Goal: Task Accomplishment & Management: Manage account settings

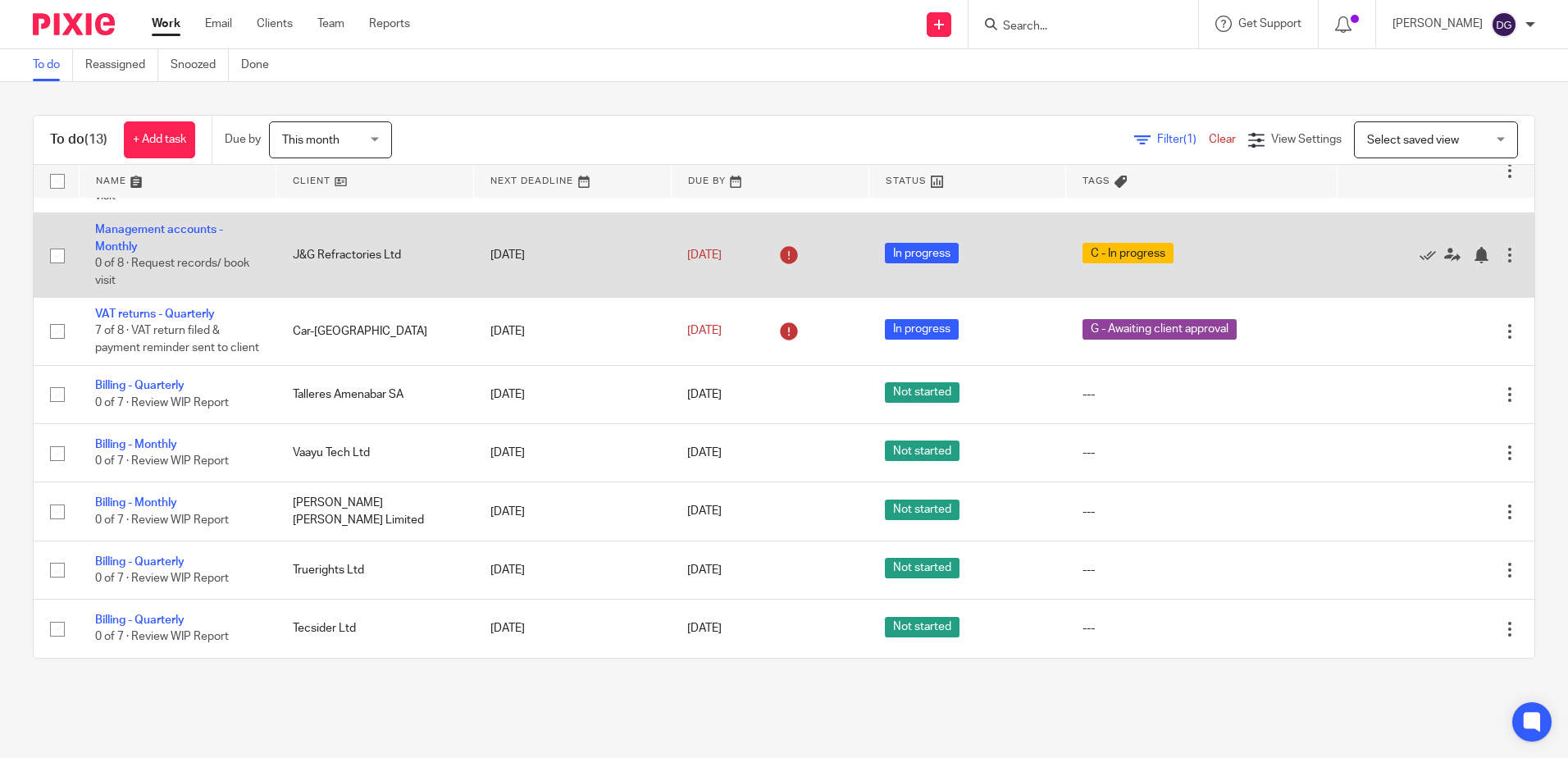
scroll to position [507, 0]
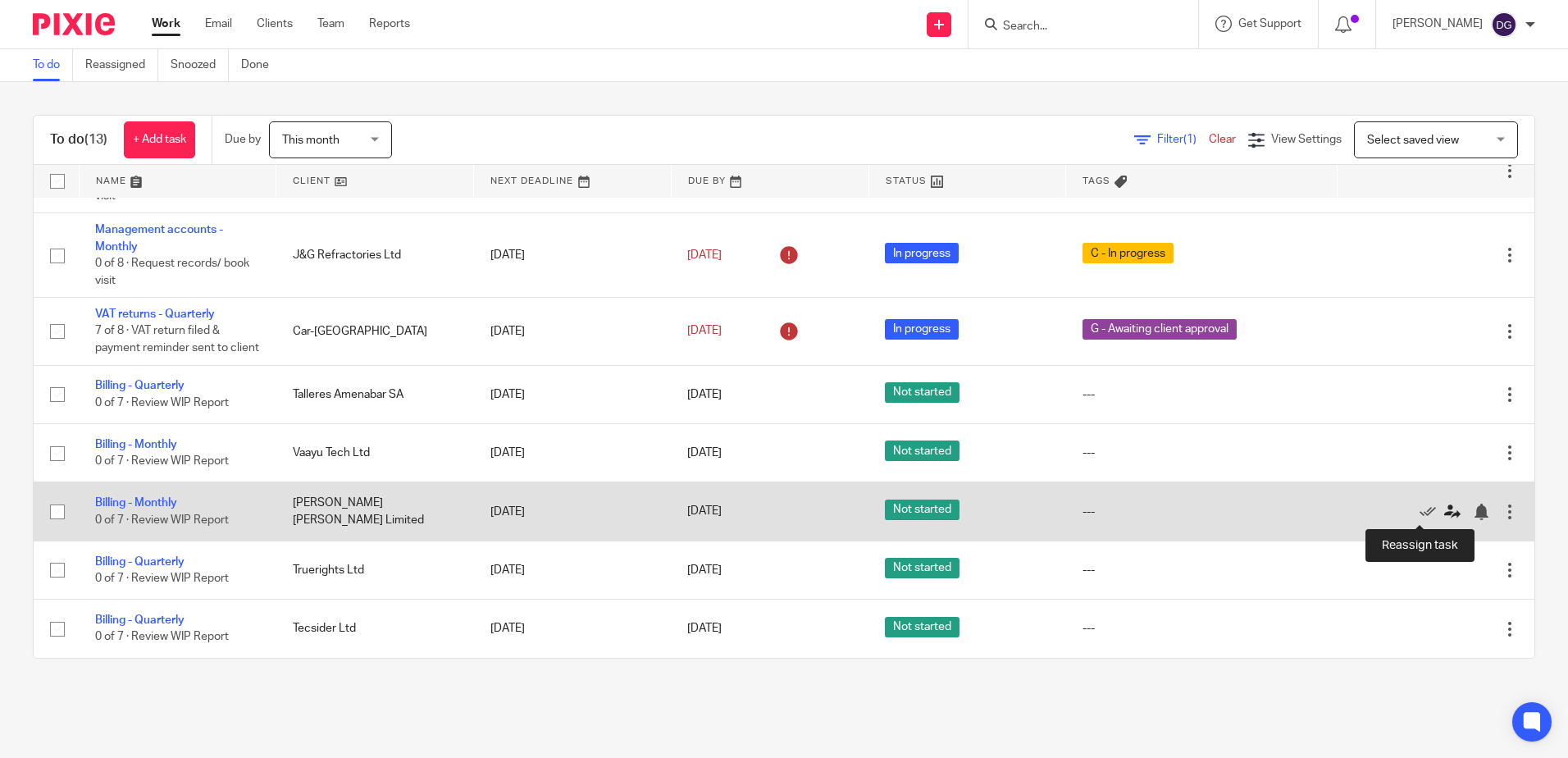
click at [1444, 512] on icon at bounding box center [1451, 511] width 16 height 16
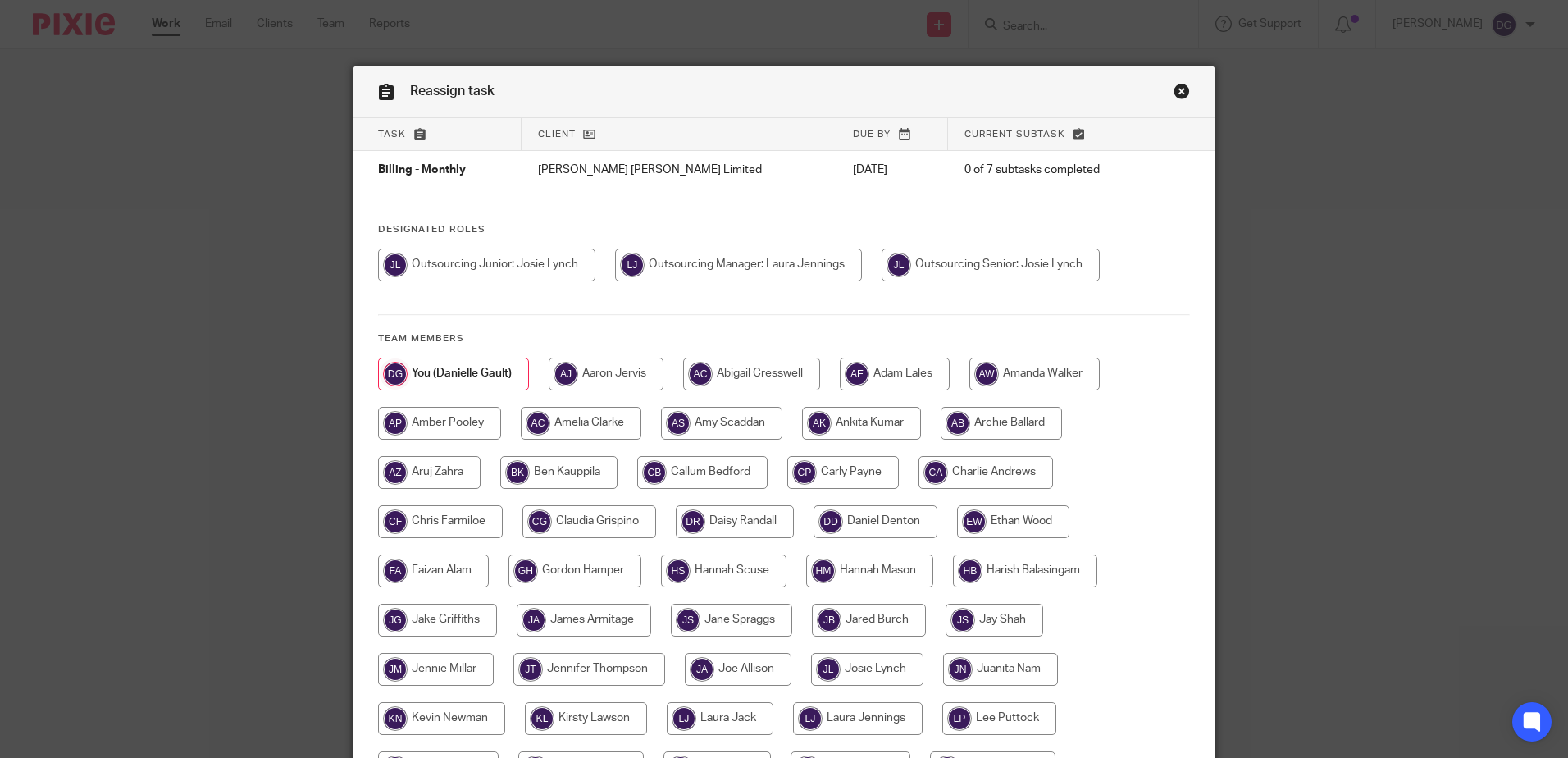
click at [776, 260] on input "radio" at bounding box center [738, 264] width 247 height 33
radio input "true"
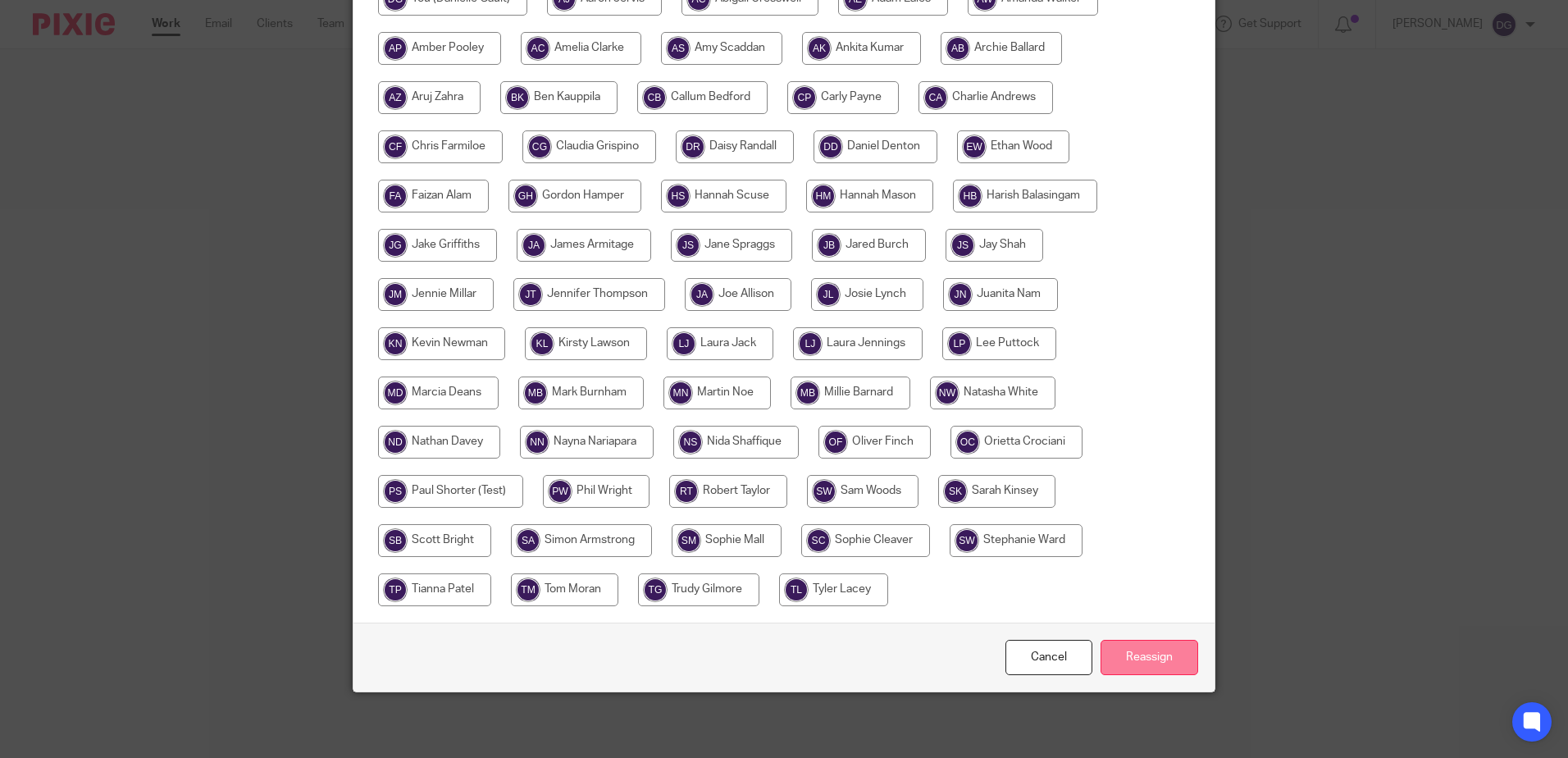
click at [1179, 662] on input "Reassign" at bounding box center [1148, 656] width 97 height 35
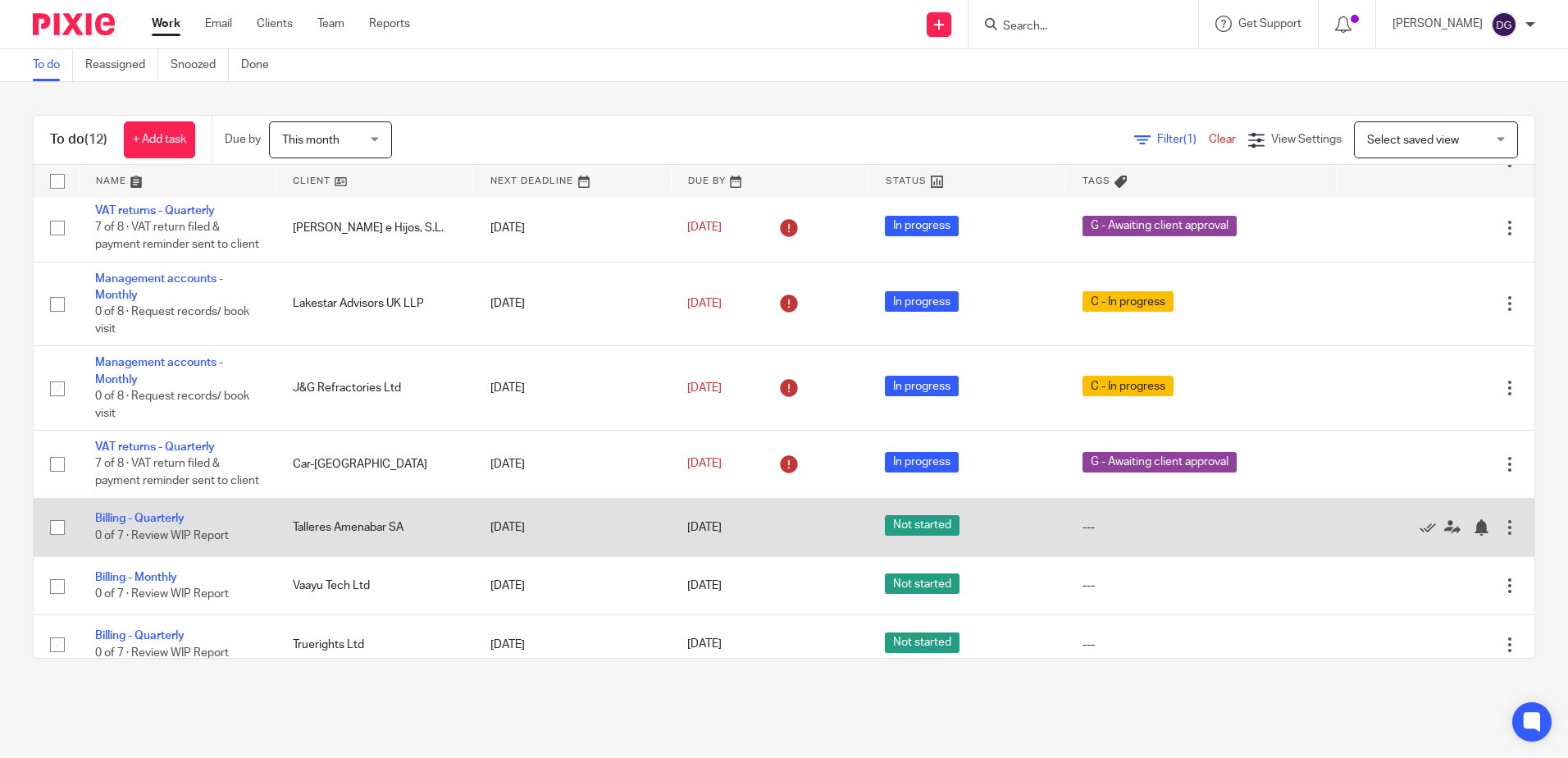
scroll to position [328, 0]
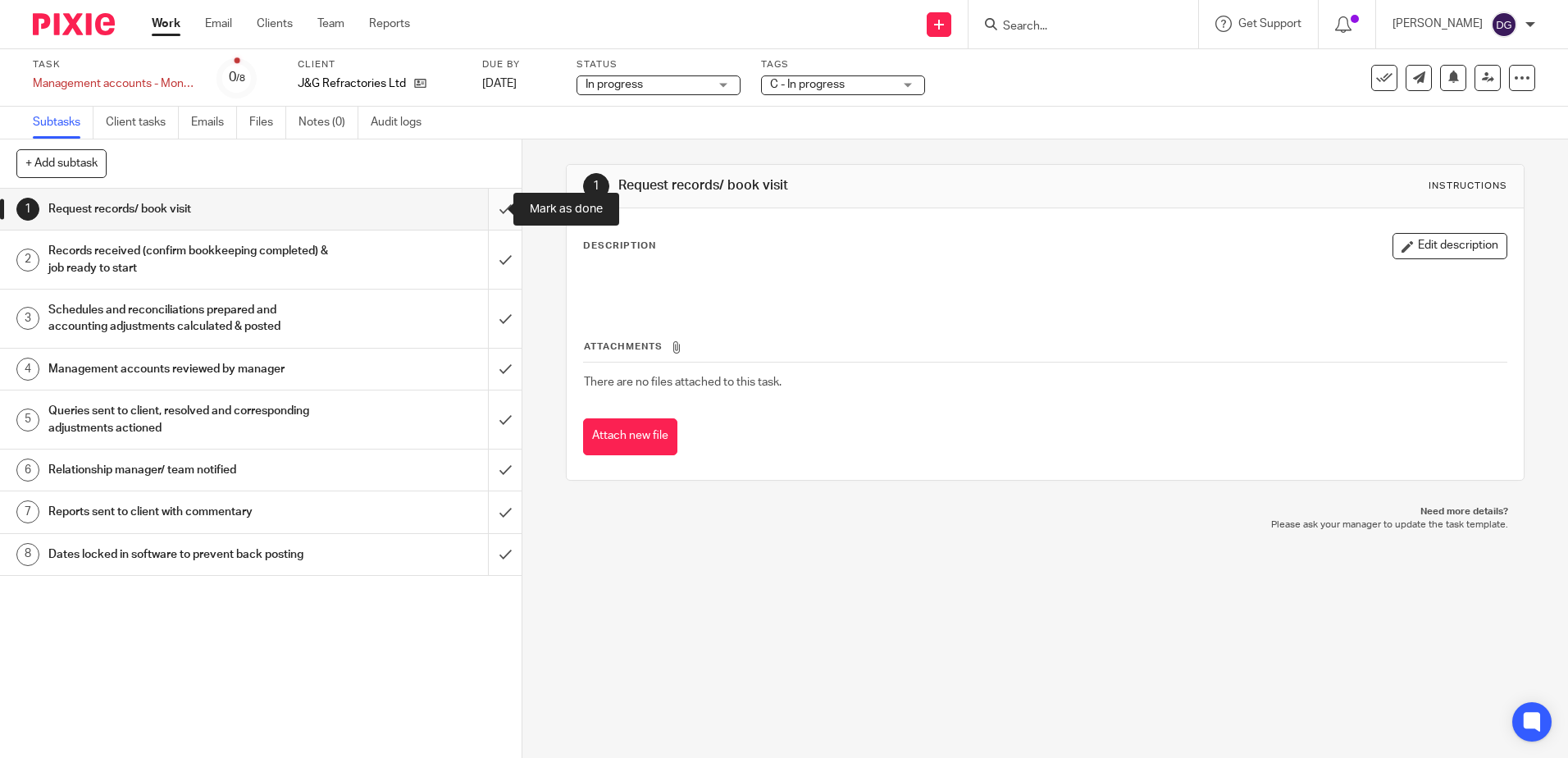
click at [481, 219] on input "submit" at bounding box center [260, 208] width 521 height 41
click at [487, 269] on input "submit" at bounding box center [260, 259] width 521 height 58
click at [487, 319] on input "submit" at bounding box center [260, 319] width 521 height 58
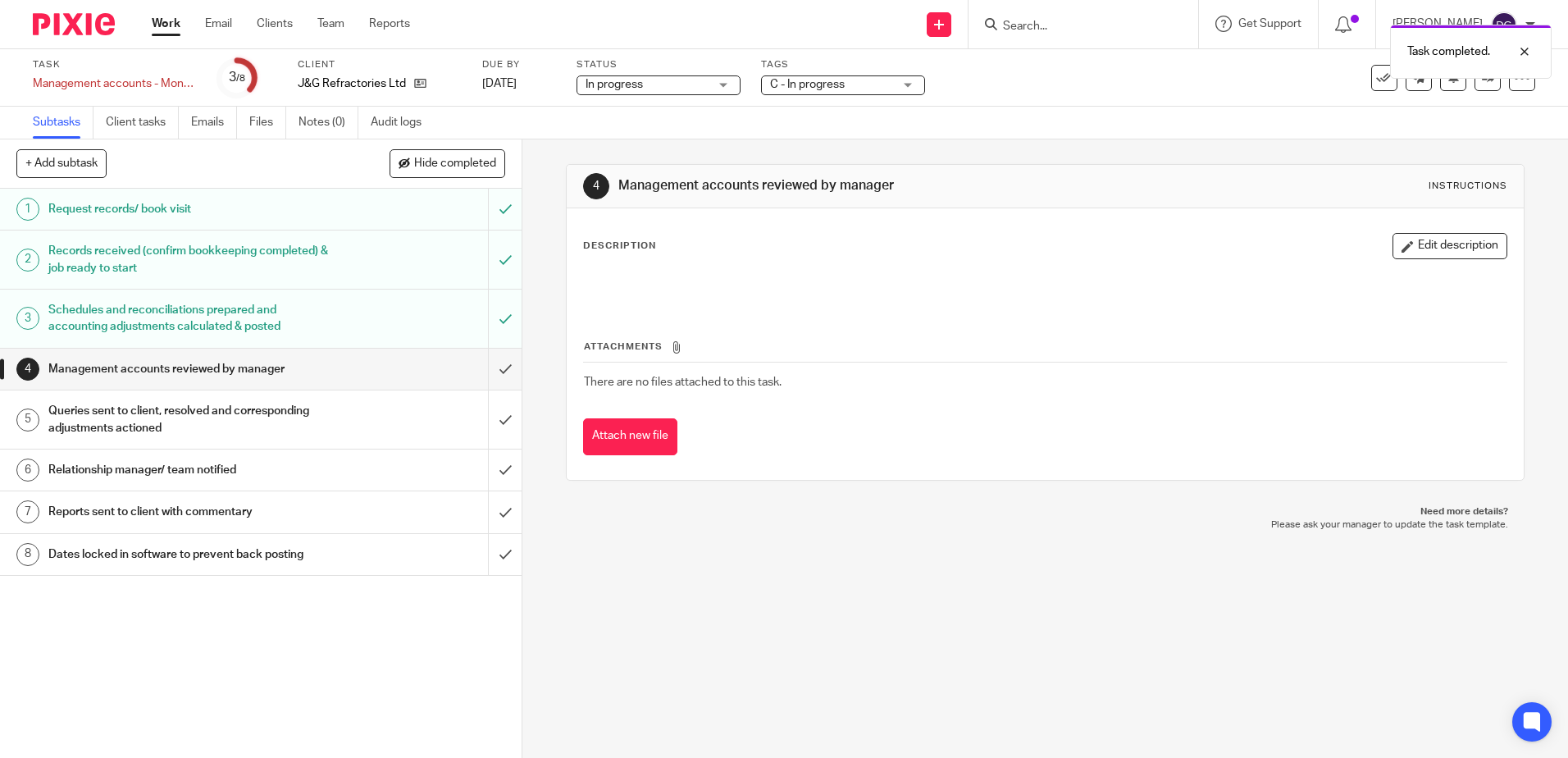
click at [1411, 242] on button "Edit description" at bounding box center [1450, 246] width 115 height 26
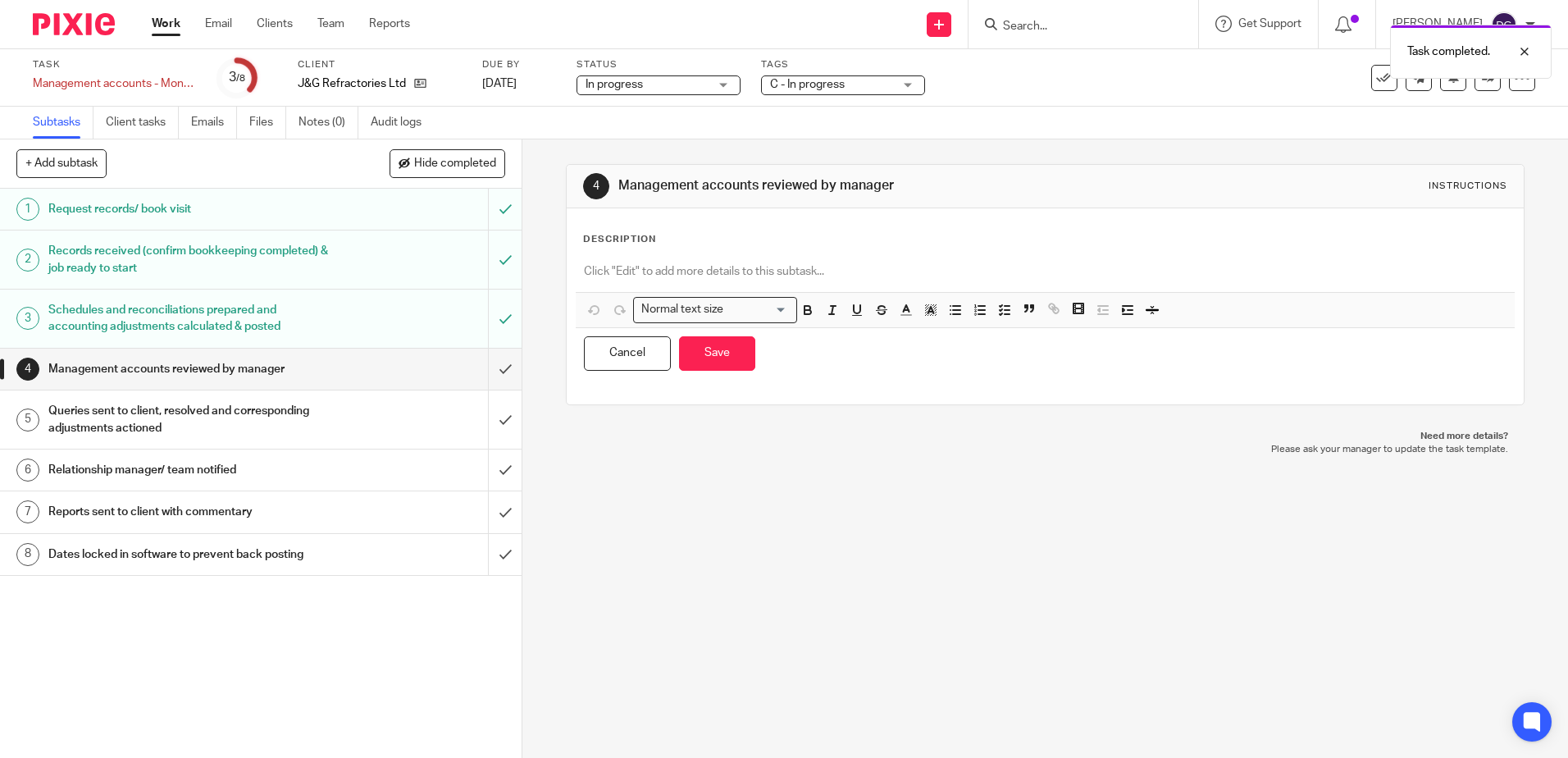
click at [714, 260] on div at bounding box center [1044, 272] width 938 height 37
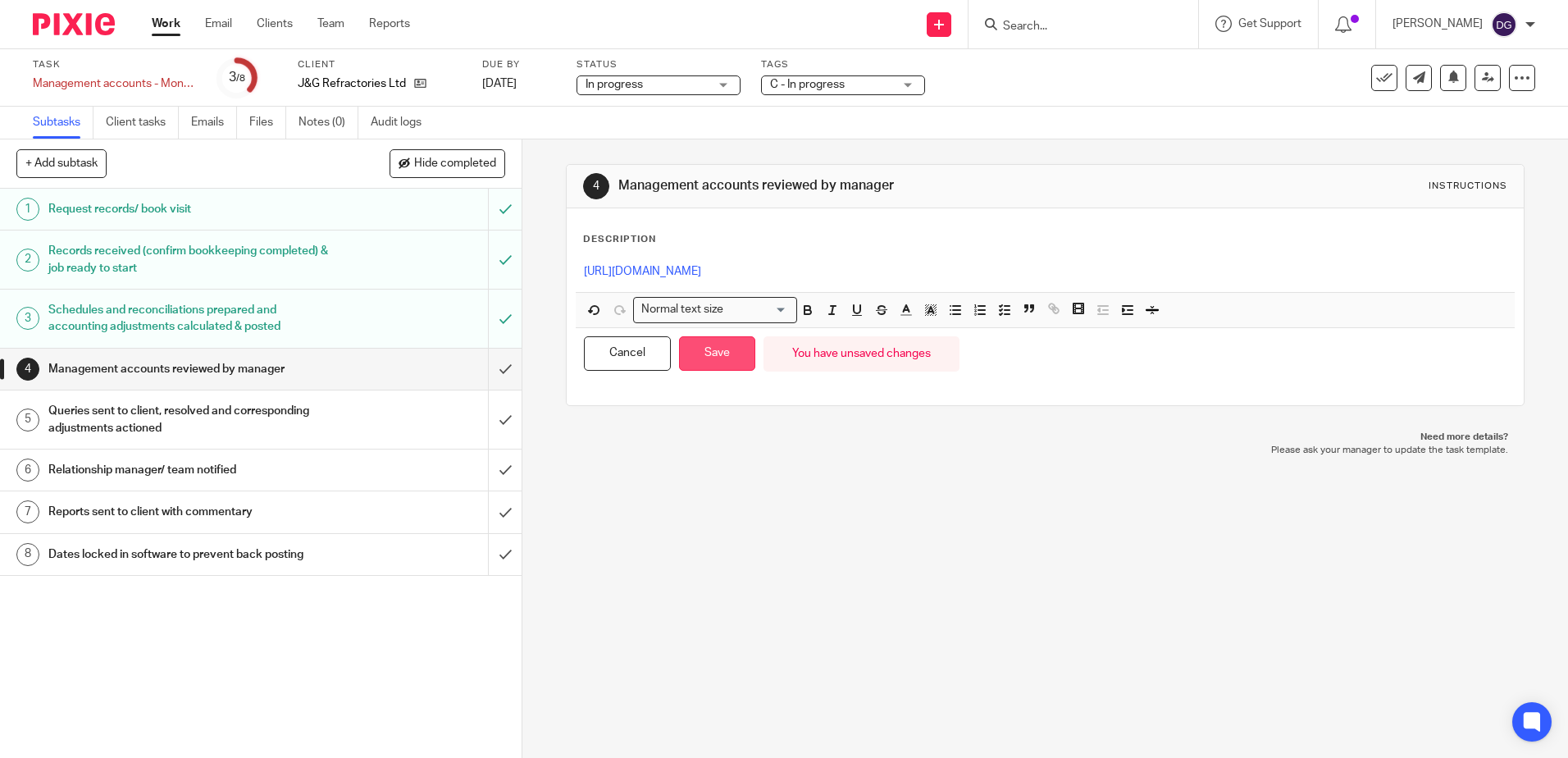
click at [731, 357] on button "Save" at bounding box center [717, 354] width 76 height 35
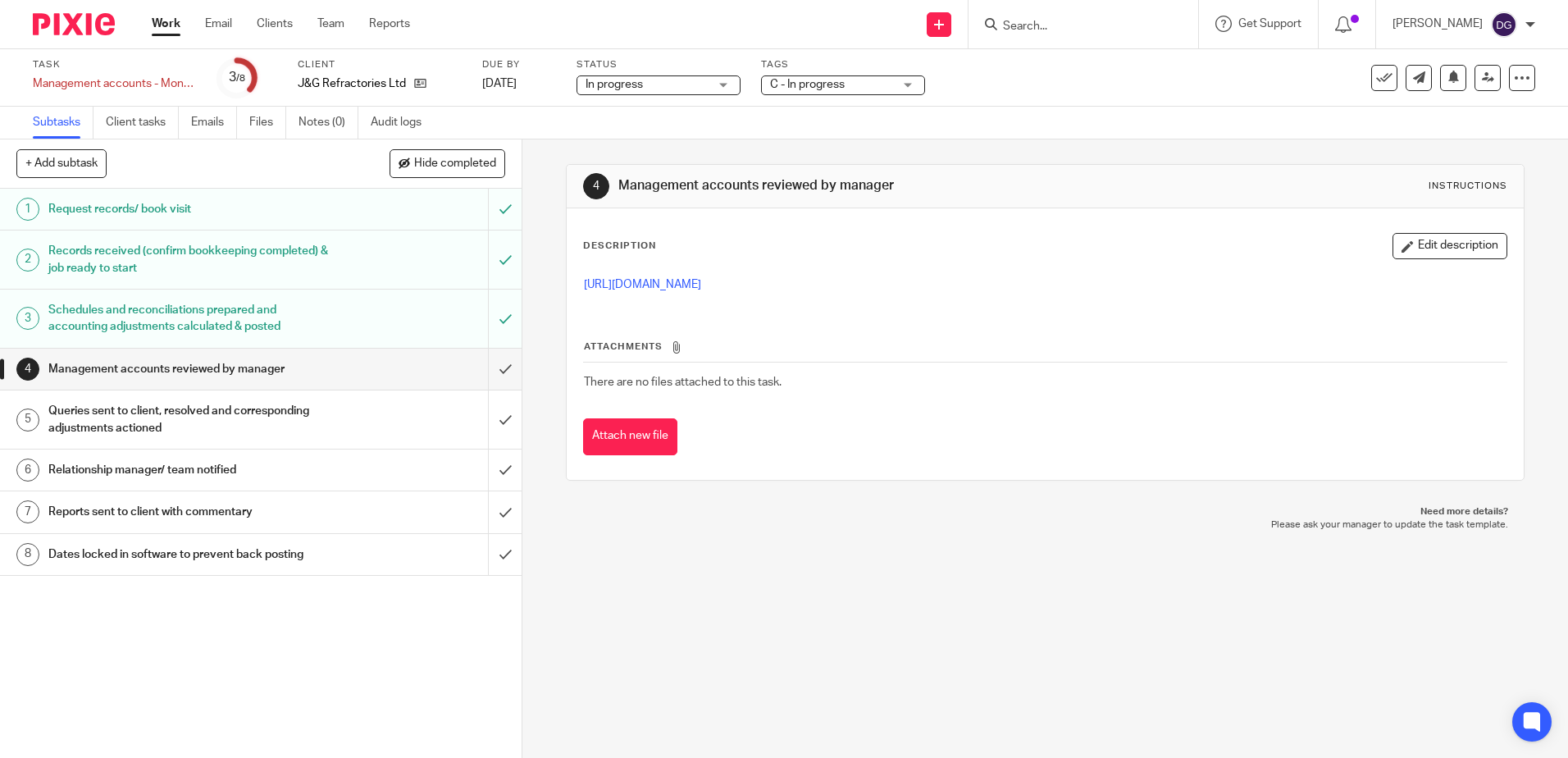
click at [863, 79] on span "C - In progress" at bounding box center [832, 85] width 123 height 17
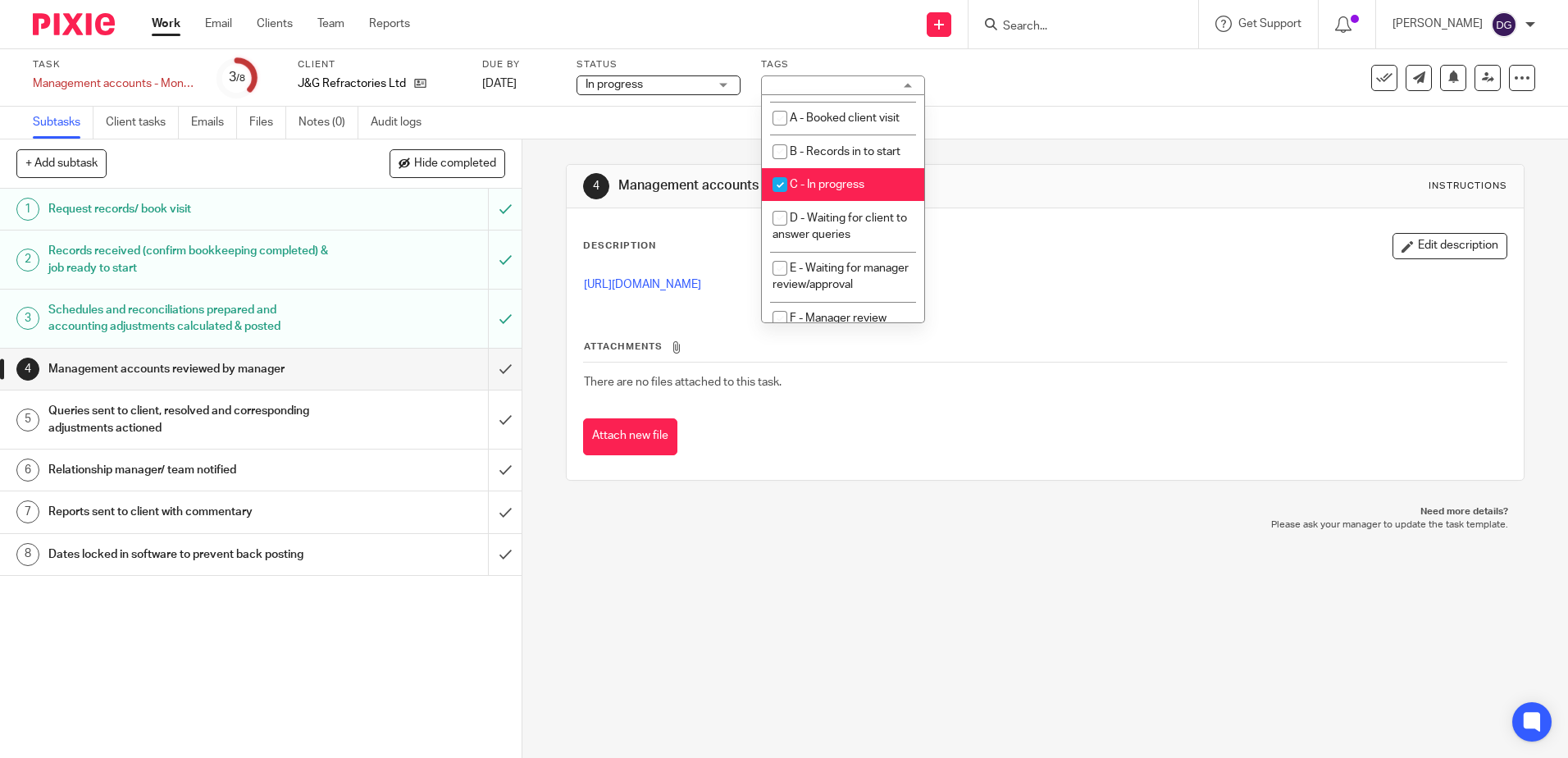
scroll to position [82, 0]
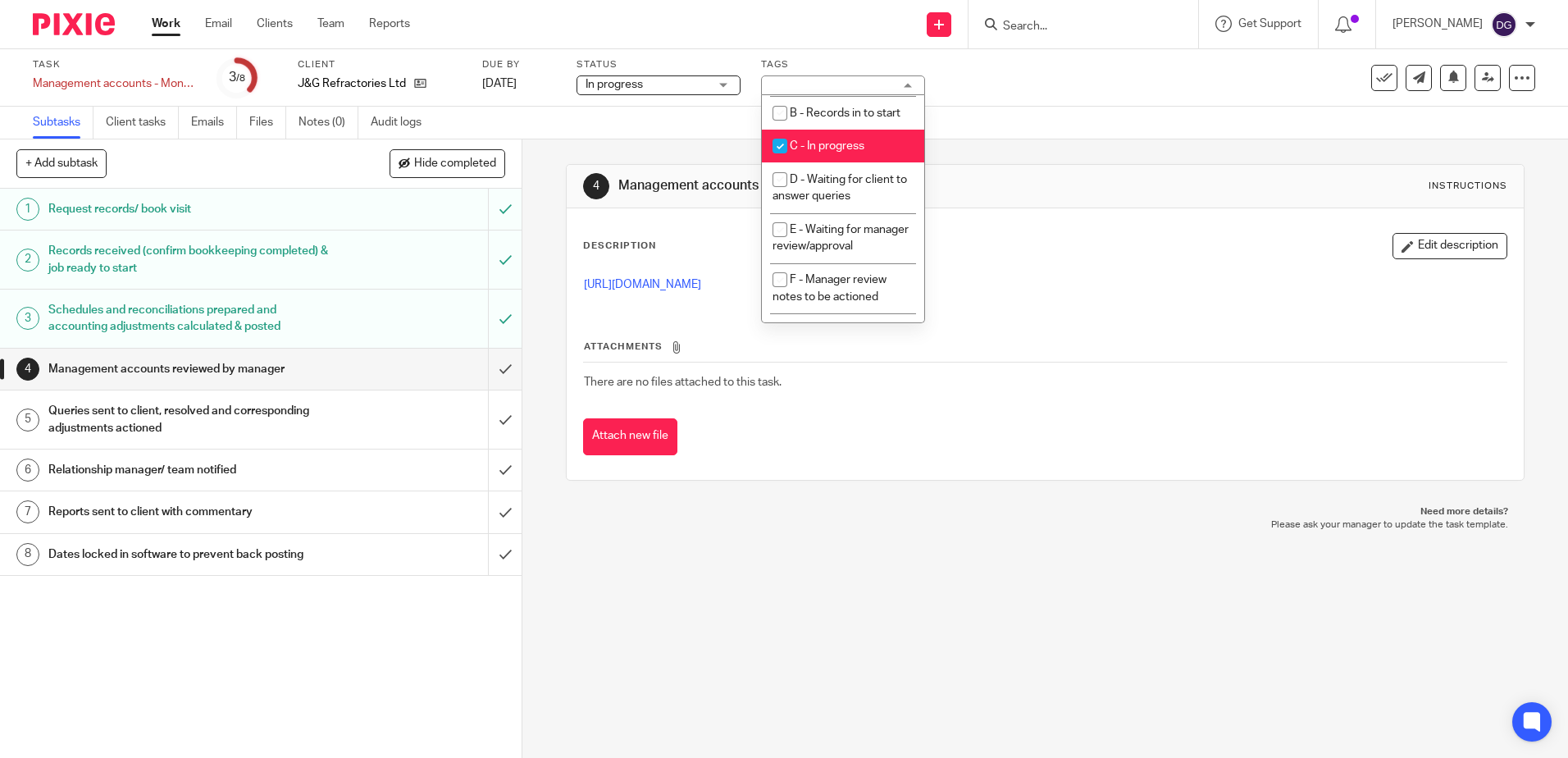
click at [865, 149] on span "C - In progress" at bounding box center [826, 146] width 74 height 11
checkbox input "false"
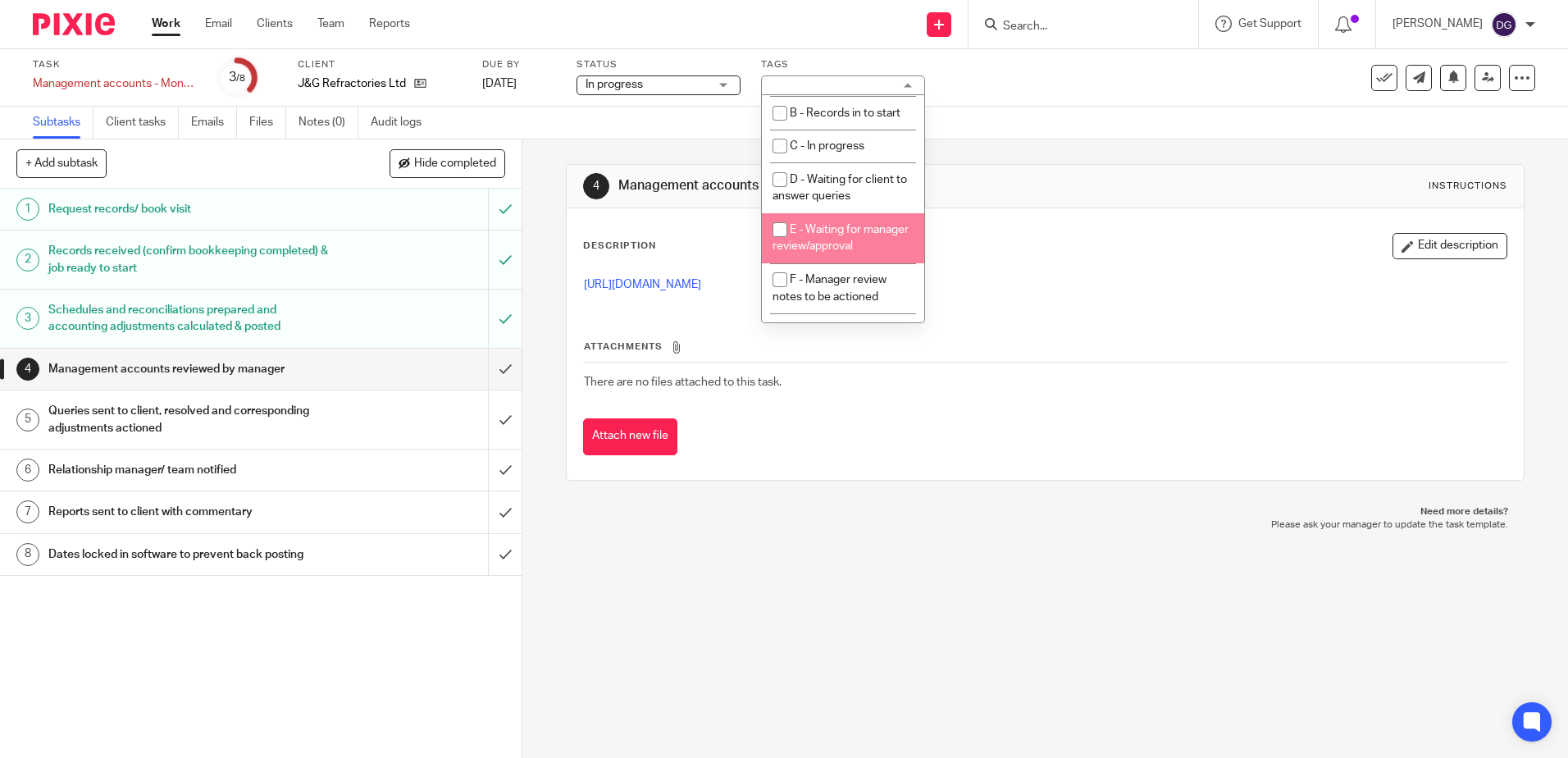
click at [861, 239] on li "E - Waiting for manager review/approval" at bounding box center [843, 238] width 162 height 50
checkbox input "true"
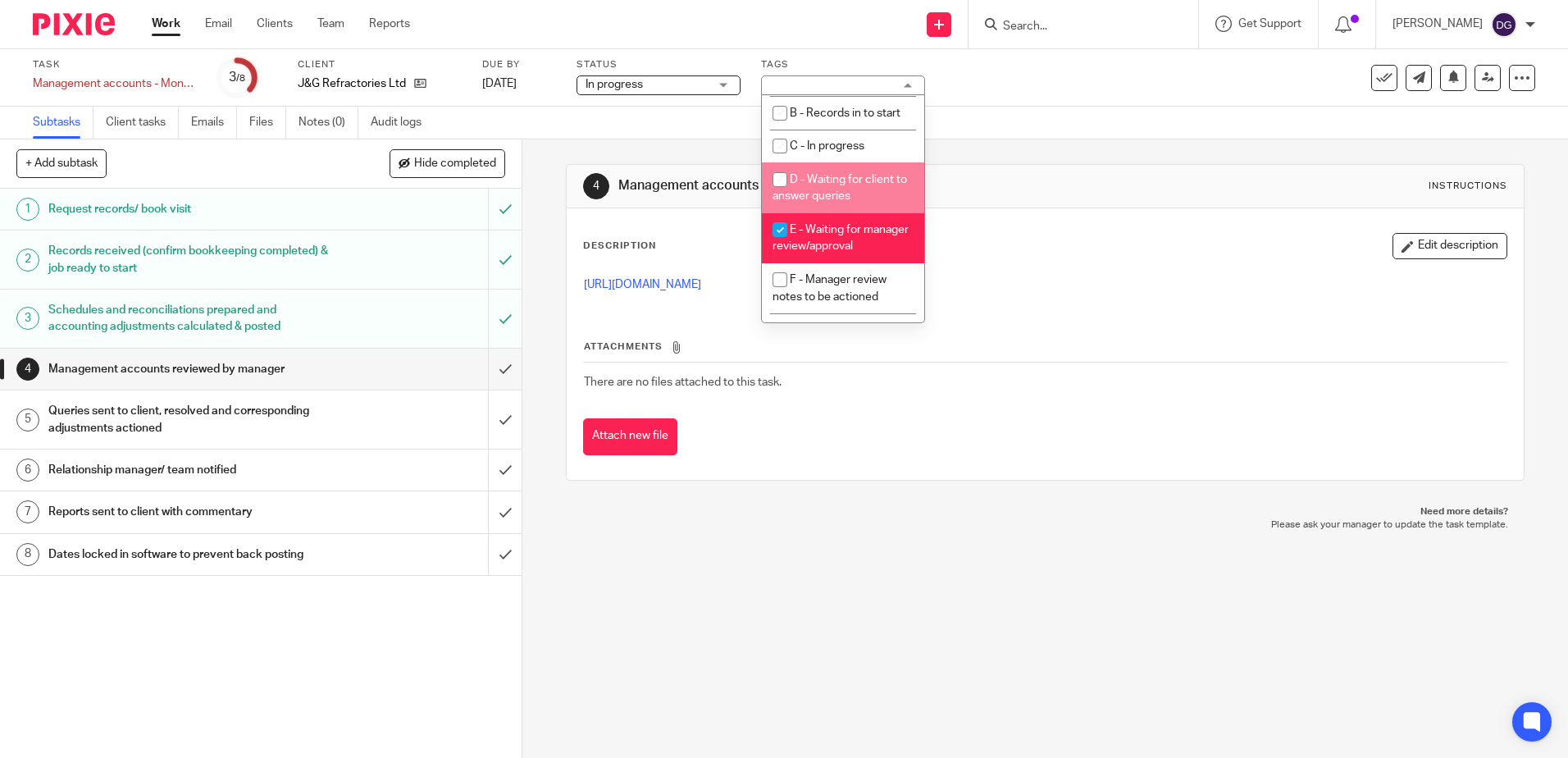
click at [1096, 155] on div "4 Management accounts reviewed by manager Instructions Description Edit descrip…" at bounding box center [1045, 322] width 958 height 366
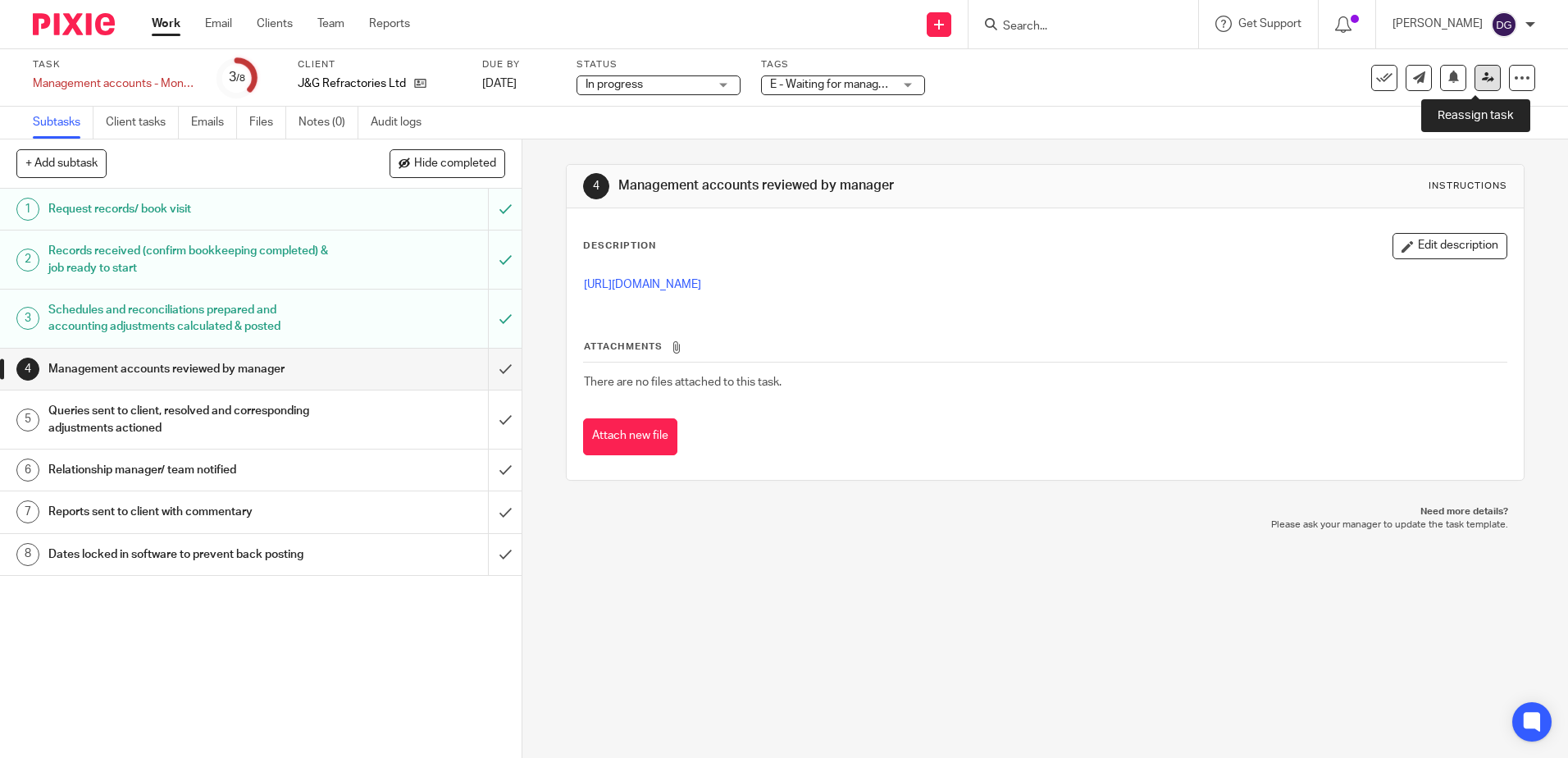
click at [1475, 80] on link at bounding box center [1488, 78] width 26 height 26
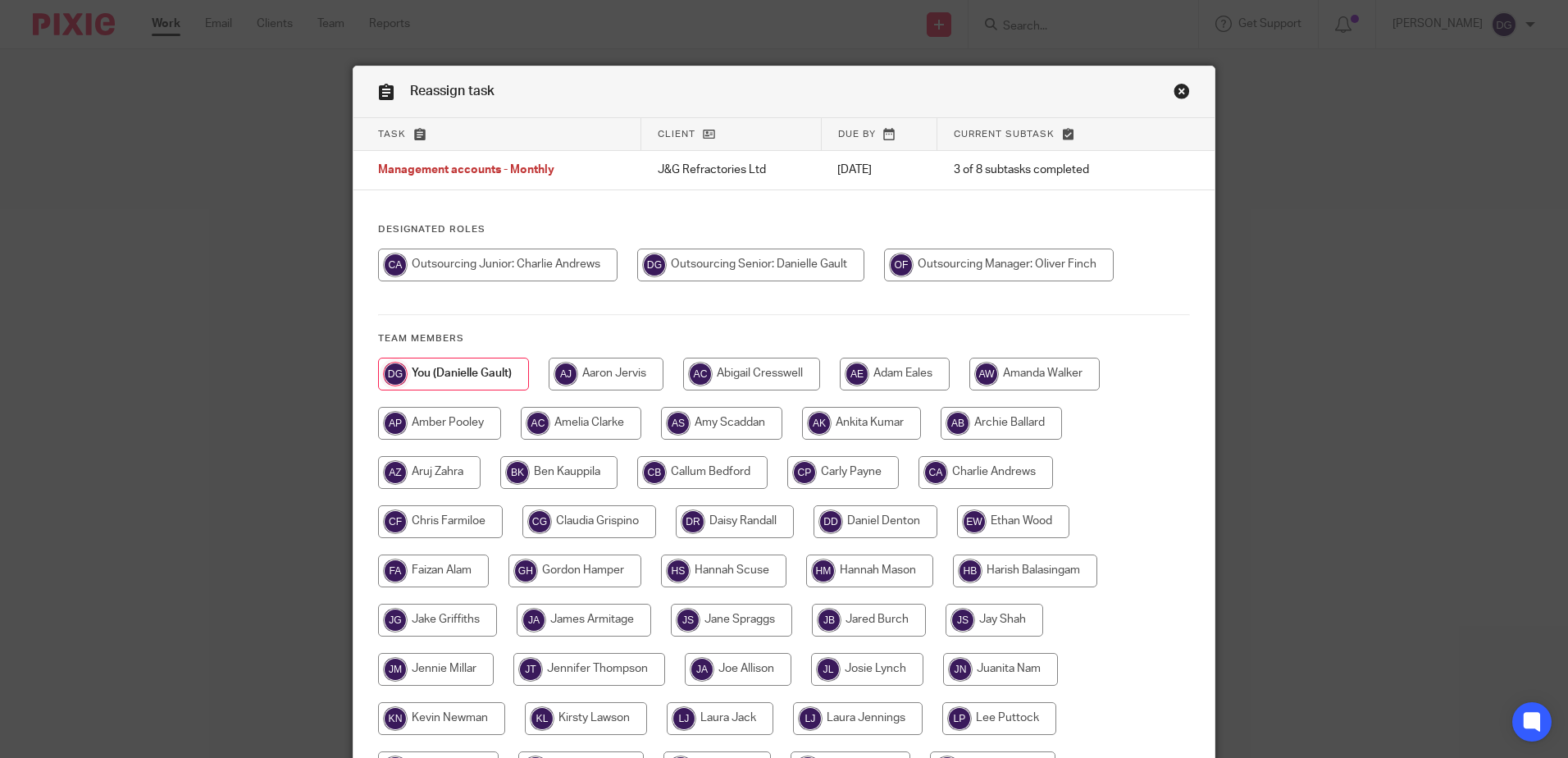
click at [1036, 249] on input "radio" at bounding box center [998, 264] width 229 height 33
radio input "true"
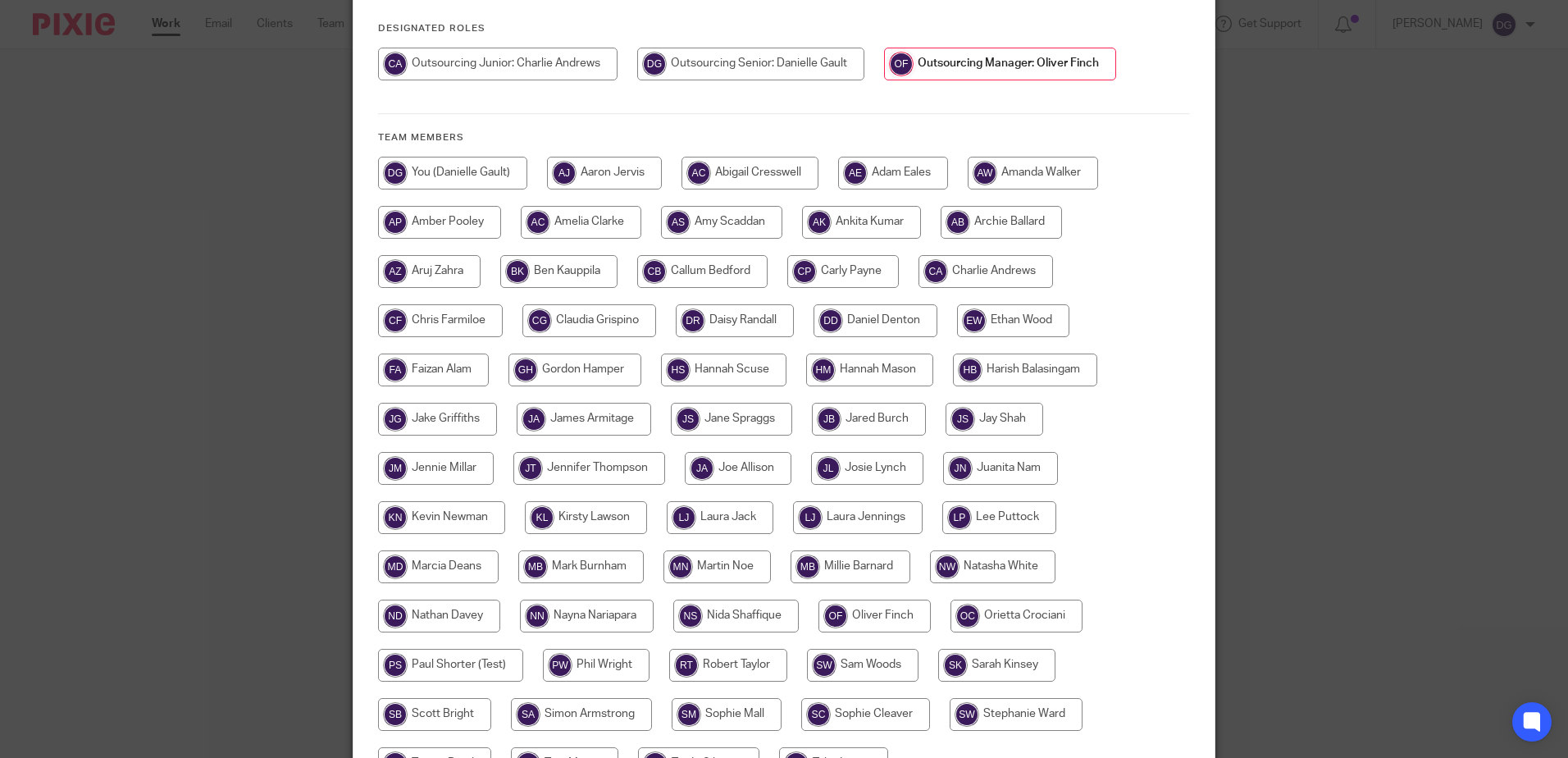
scroll to position [374, 0]
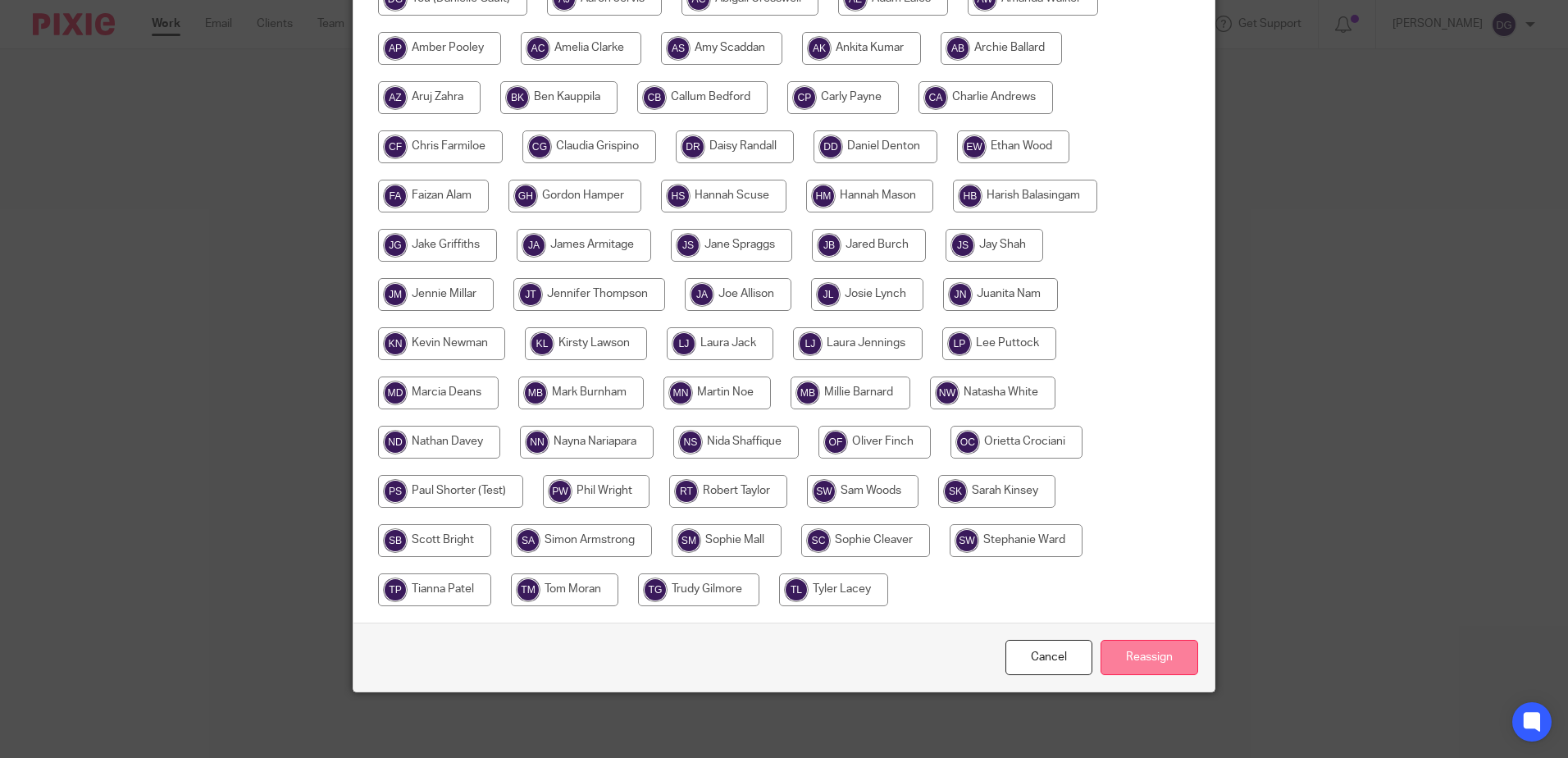
click at [1165, 656] on input "Reassign" at bounding box center [1148, 656] width 97 height 35
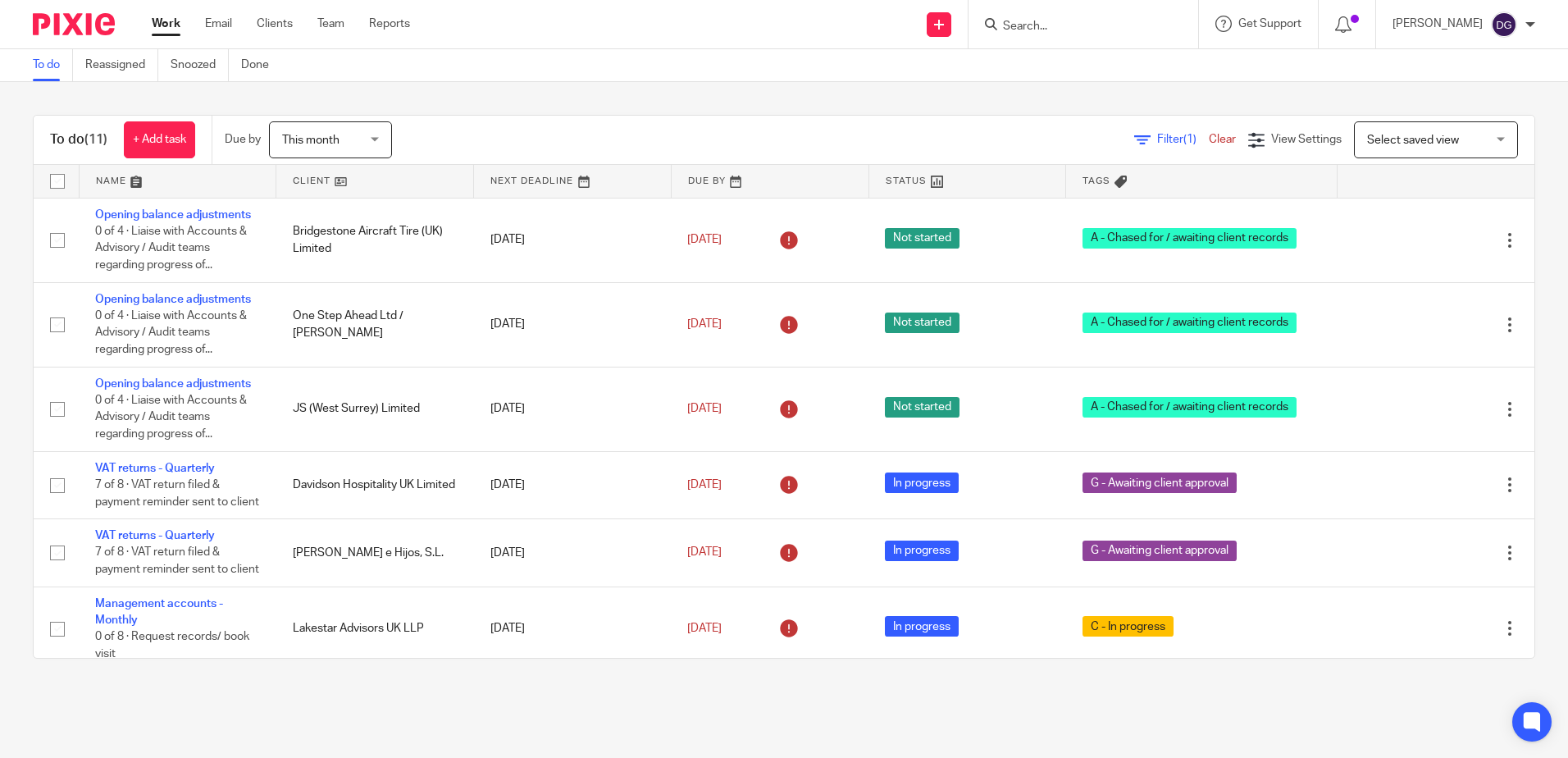
click at [1380, 148] on span "Select saved view" at bounding box center [1427, 140] width 120 height 35
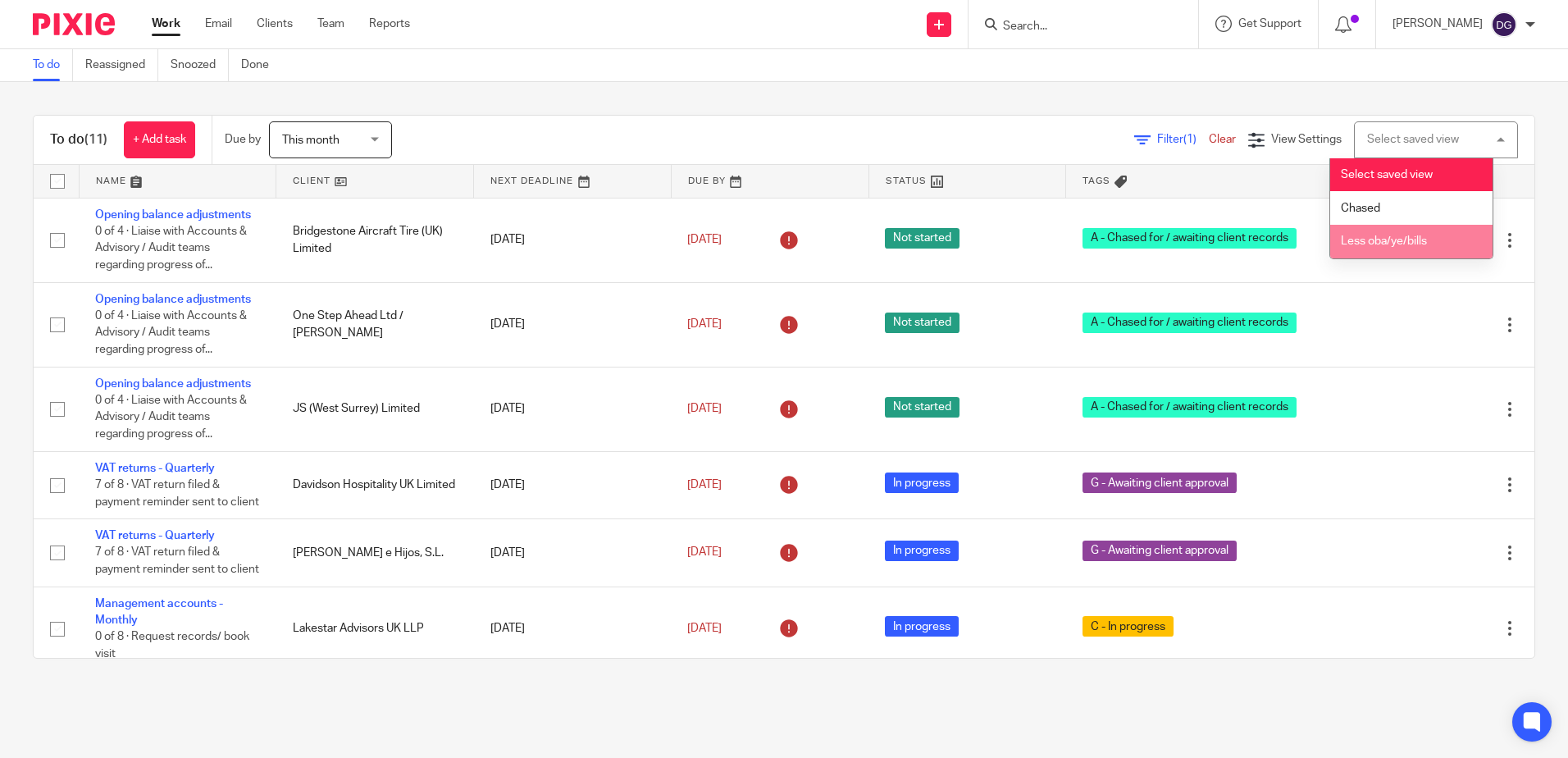
click at [1431, 247] on li "Less oba/ye/bills" at bounding box center [1411, 241] width 162 height 34
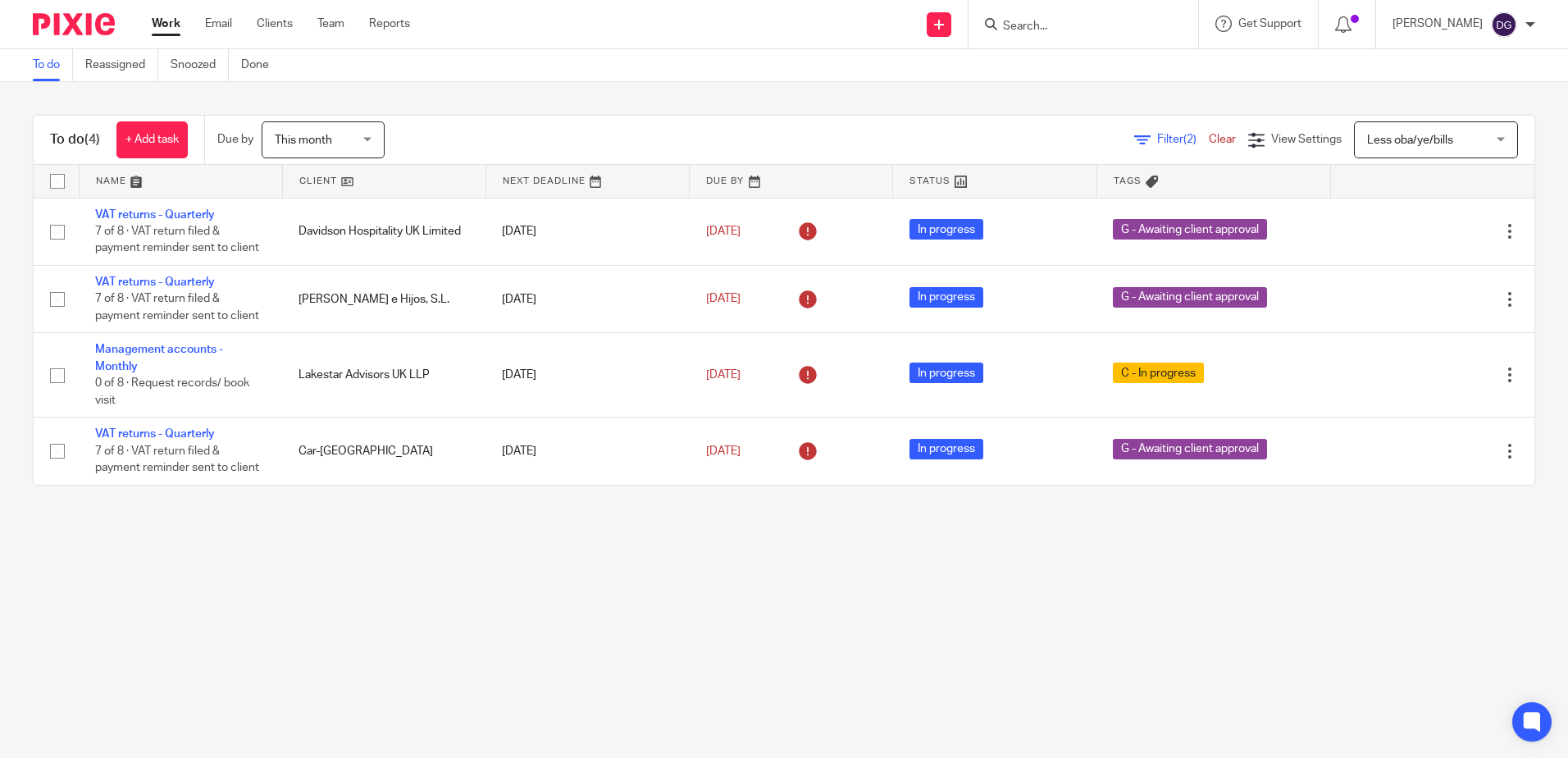
click at [1410, 141] on span "Less oba/ye/bills" at bounding box center [1410, 140] width 86 height 11
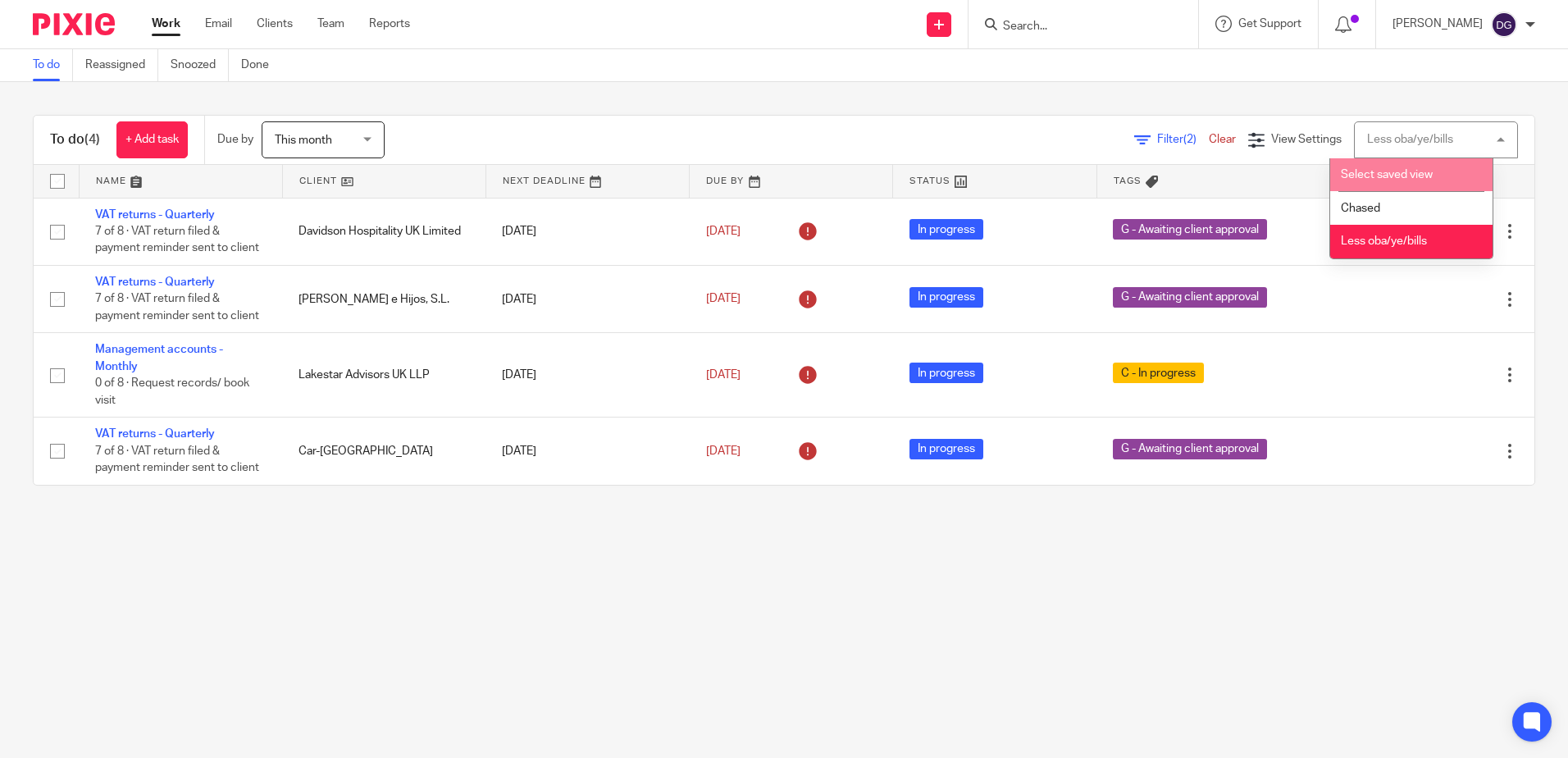
click at [1413, 175] on span "Select saved view" at bounding box center [1386, 174] width 91 height 11
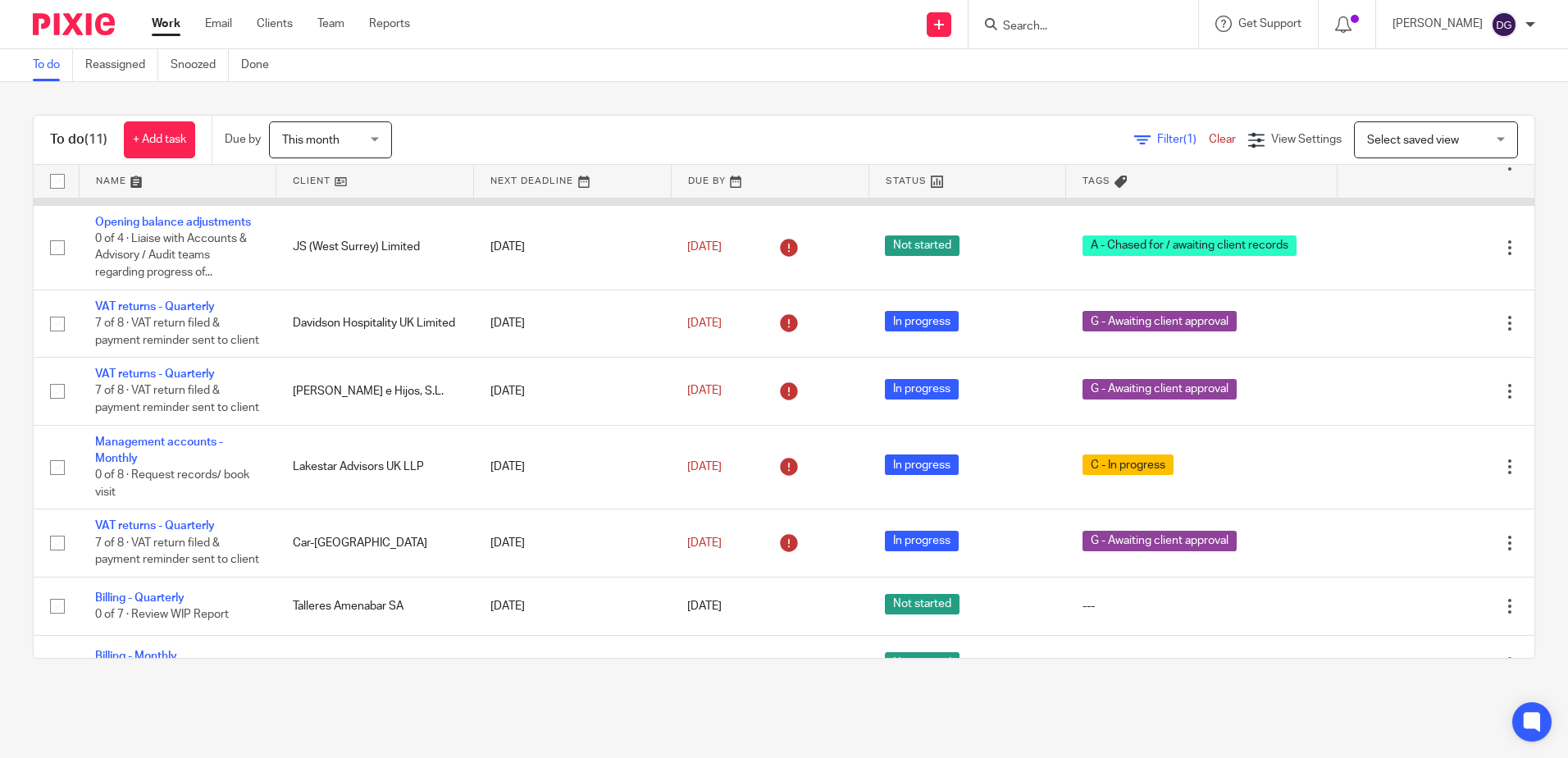
scroll to position [164, 0]
